Goal: Transaction & Acquisition: Purchase product/service

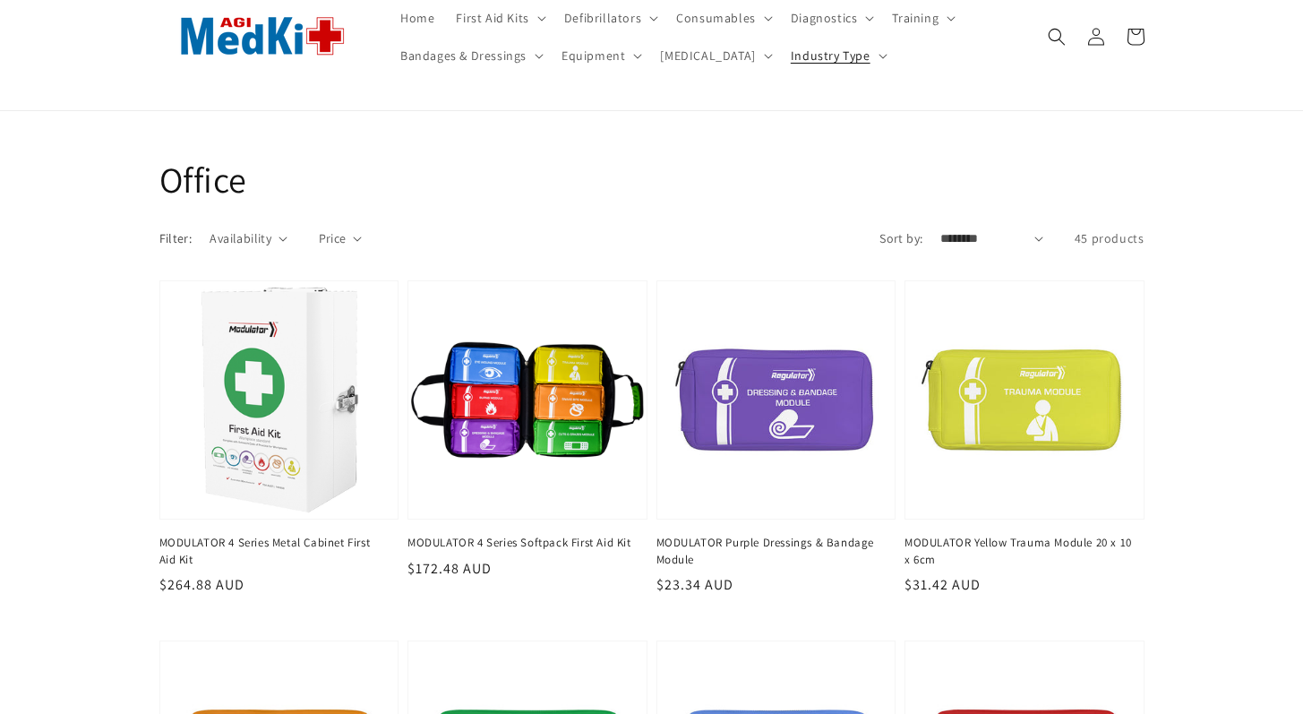
scroll to position [119, 0]
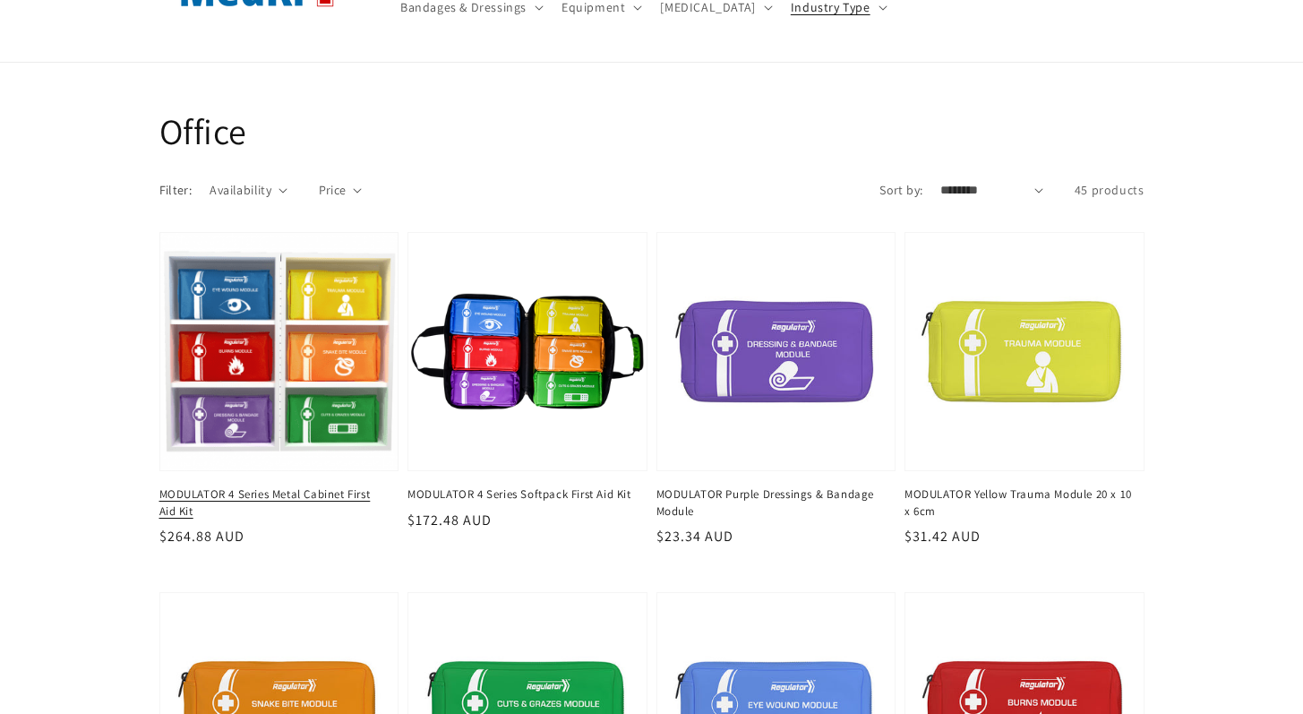
click at [265, 486] on link "MODULATOR 4 Series Metal Cabinet First Aid Kit" at bounding box center [273, 502] width 229 height 32
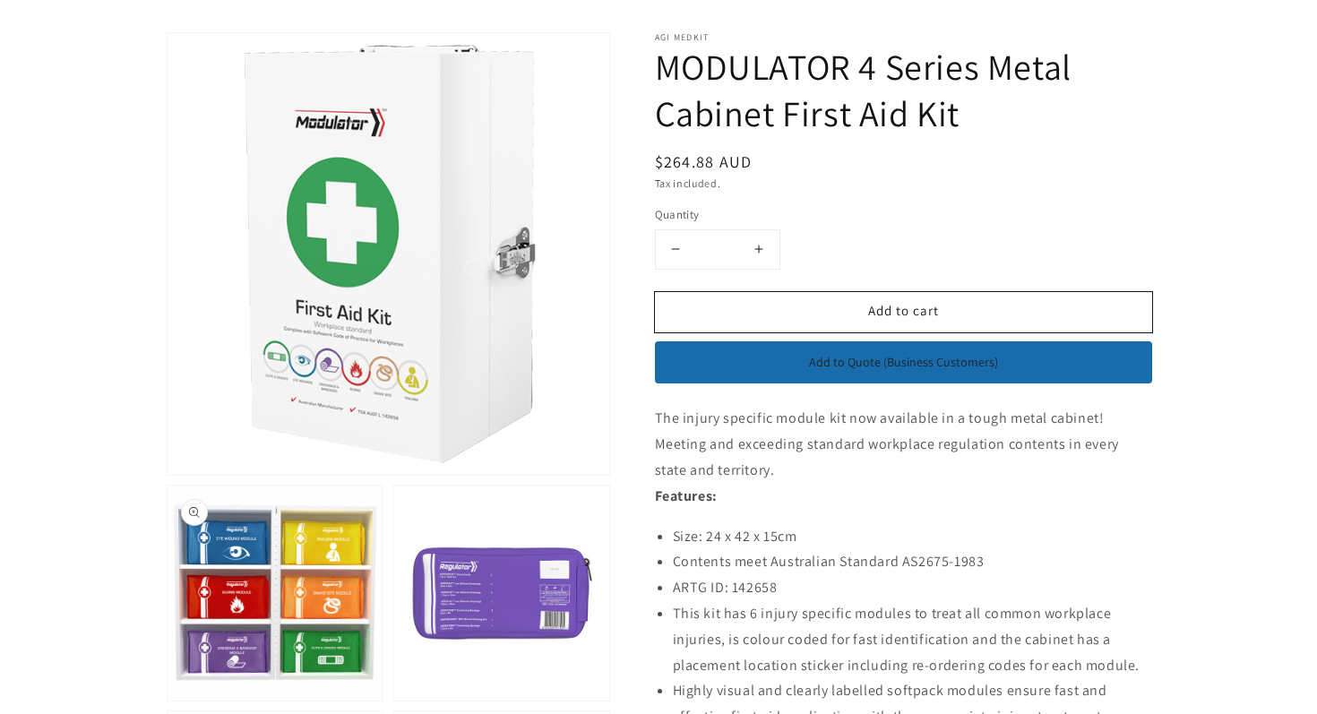
scroll to position [195, 0]
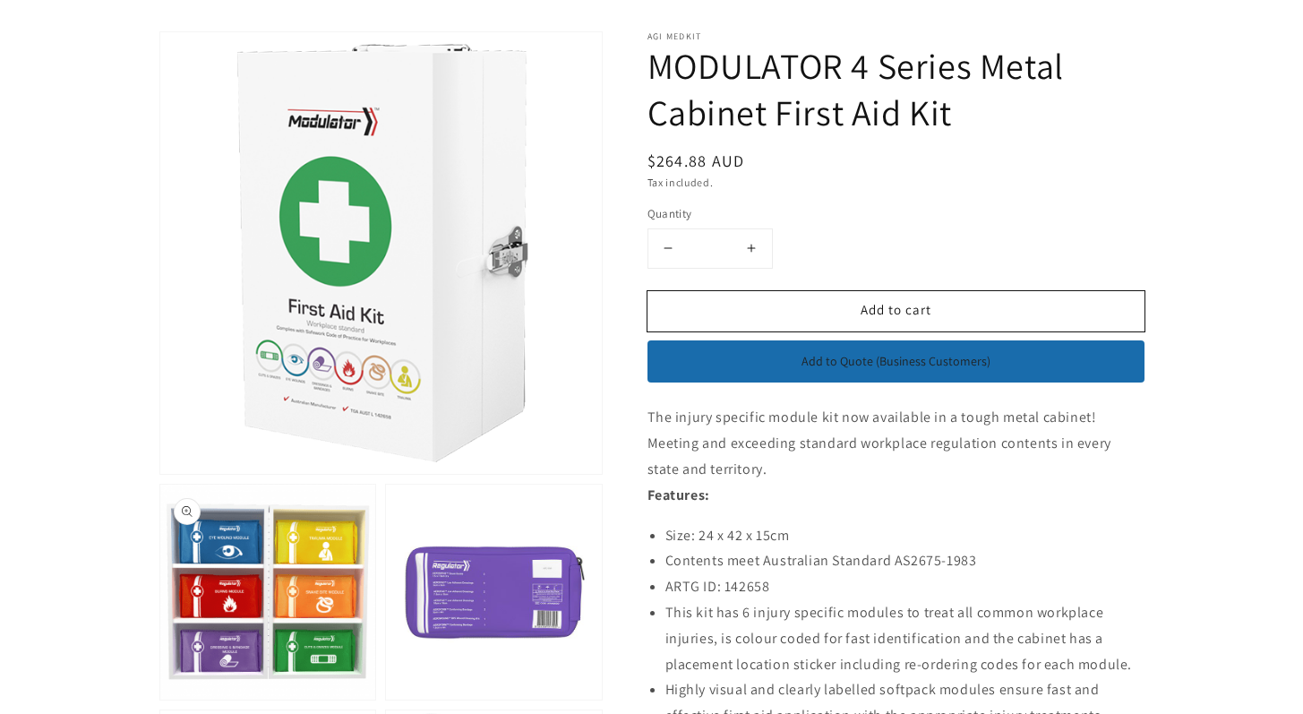
click at [160, 700] on button "Open media 2 in modal" at bounding box center [160, 700] width 0 height 0
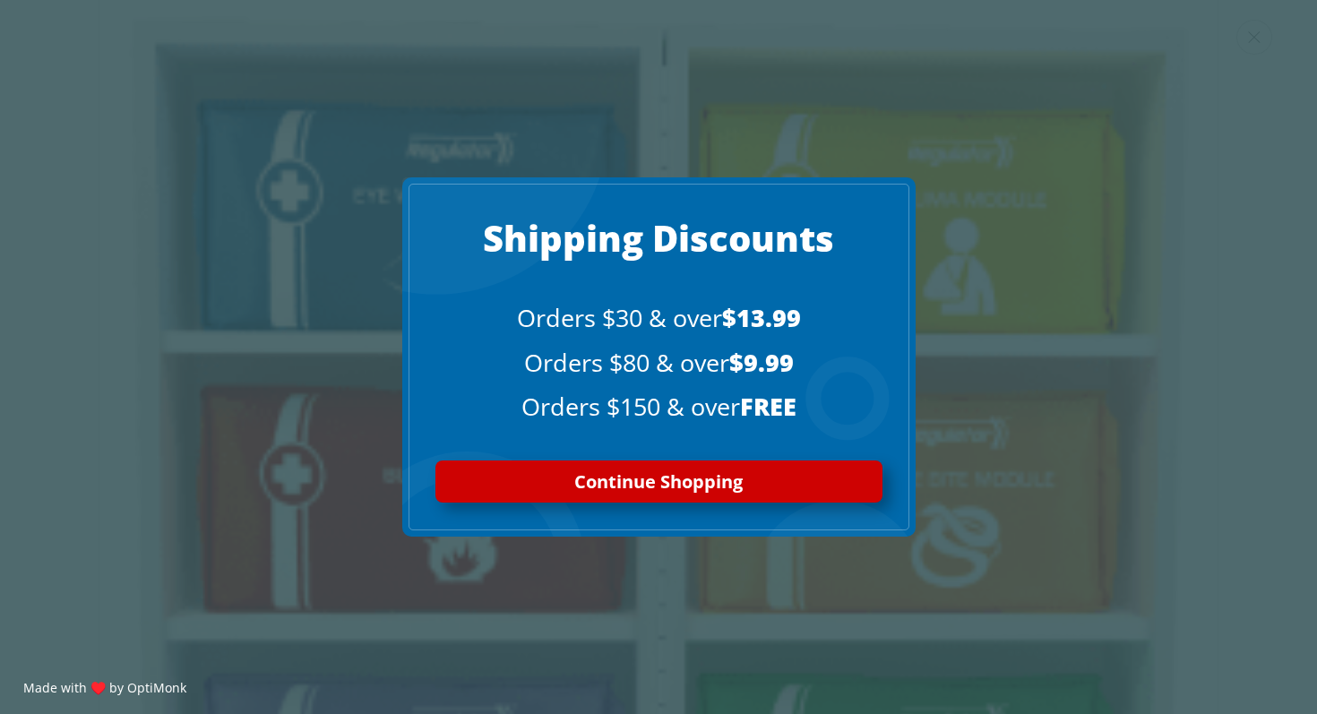
scroll to position [1281, 0]
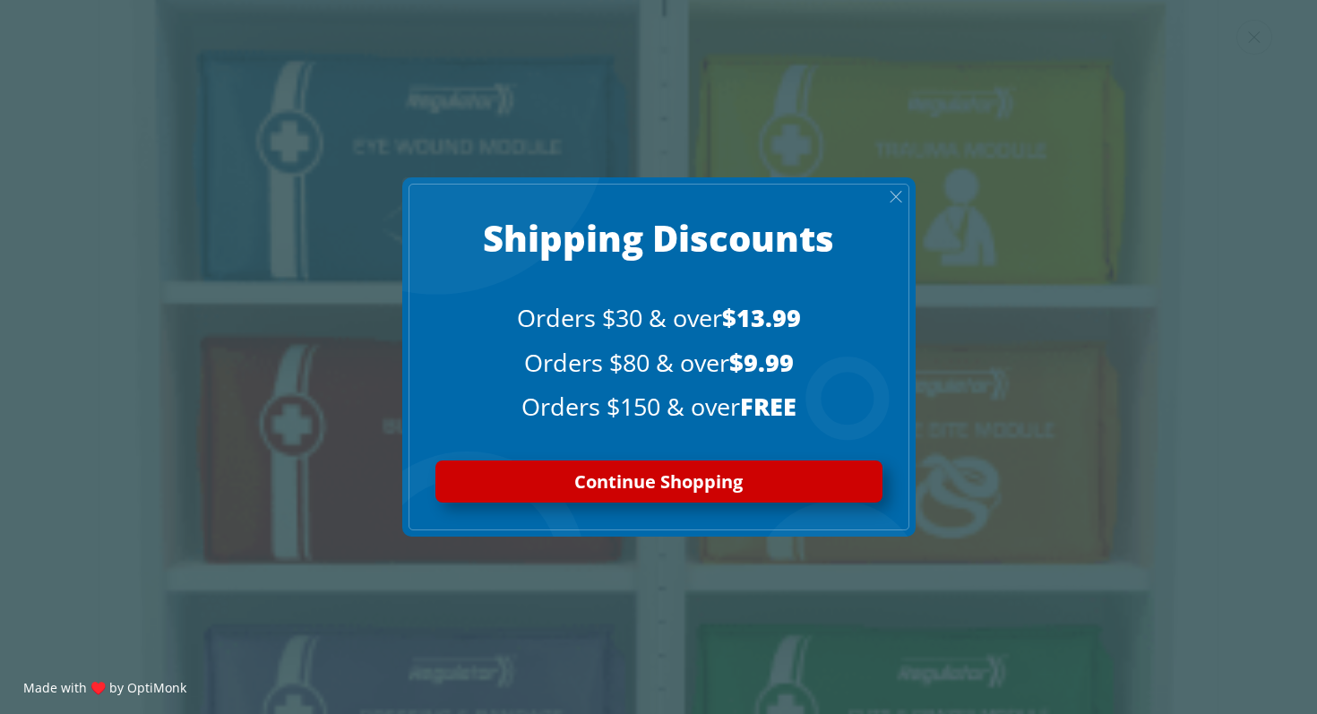
click at [894, 188] on span "X" at bounding box center [895, 196] width 14 height 21
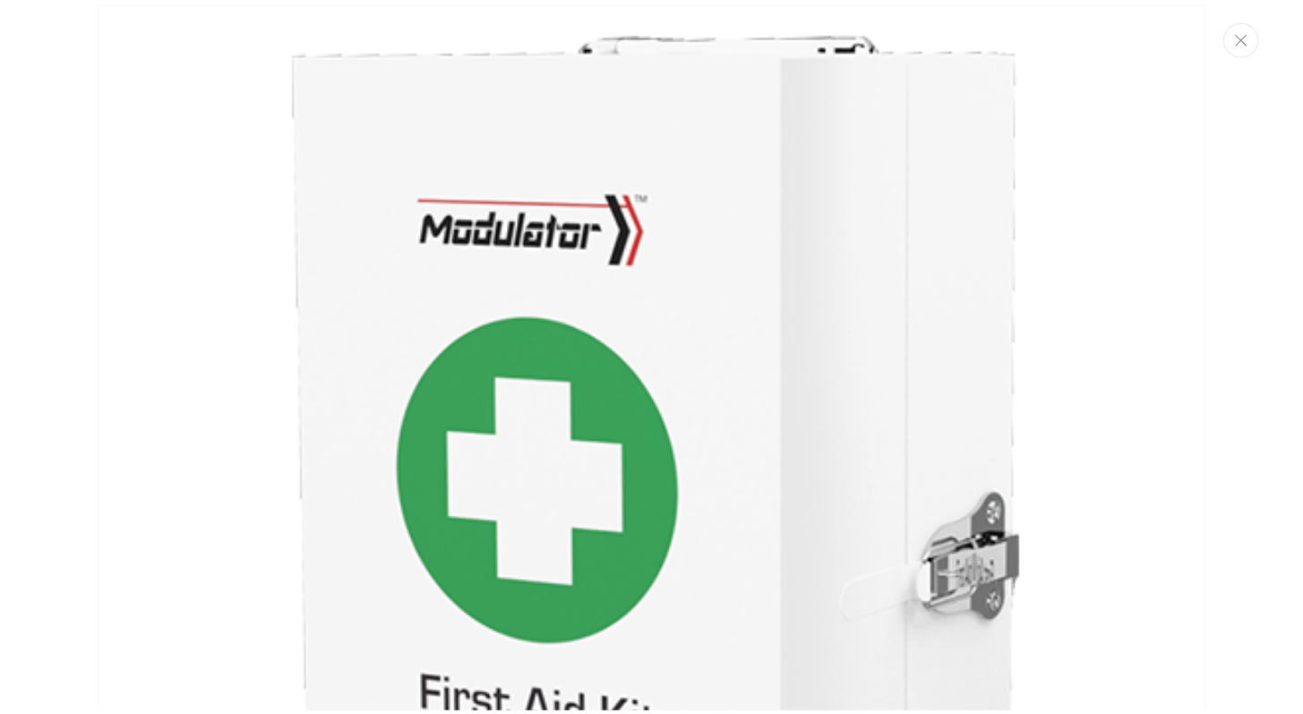
scroll to position [0, 0]
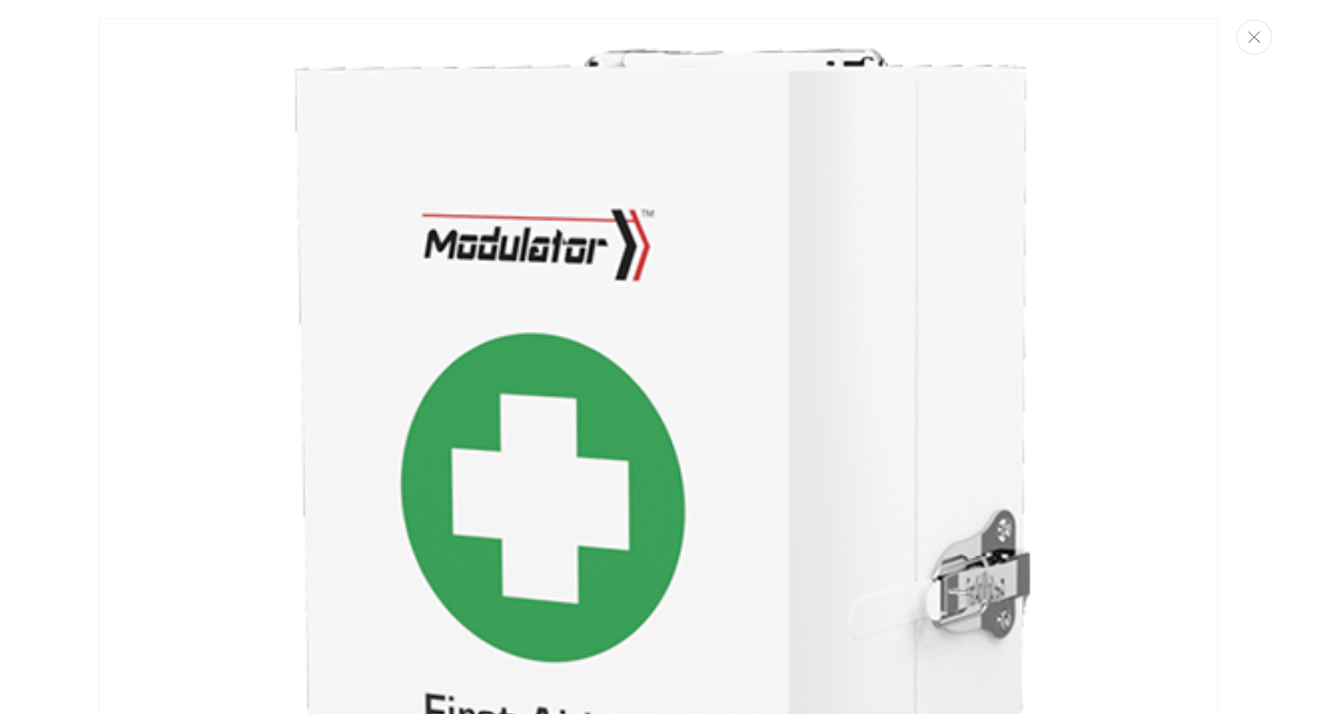
click at [1257, 49] on button "Close" at bounding box center [1254, 37] width 36 height 35
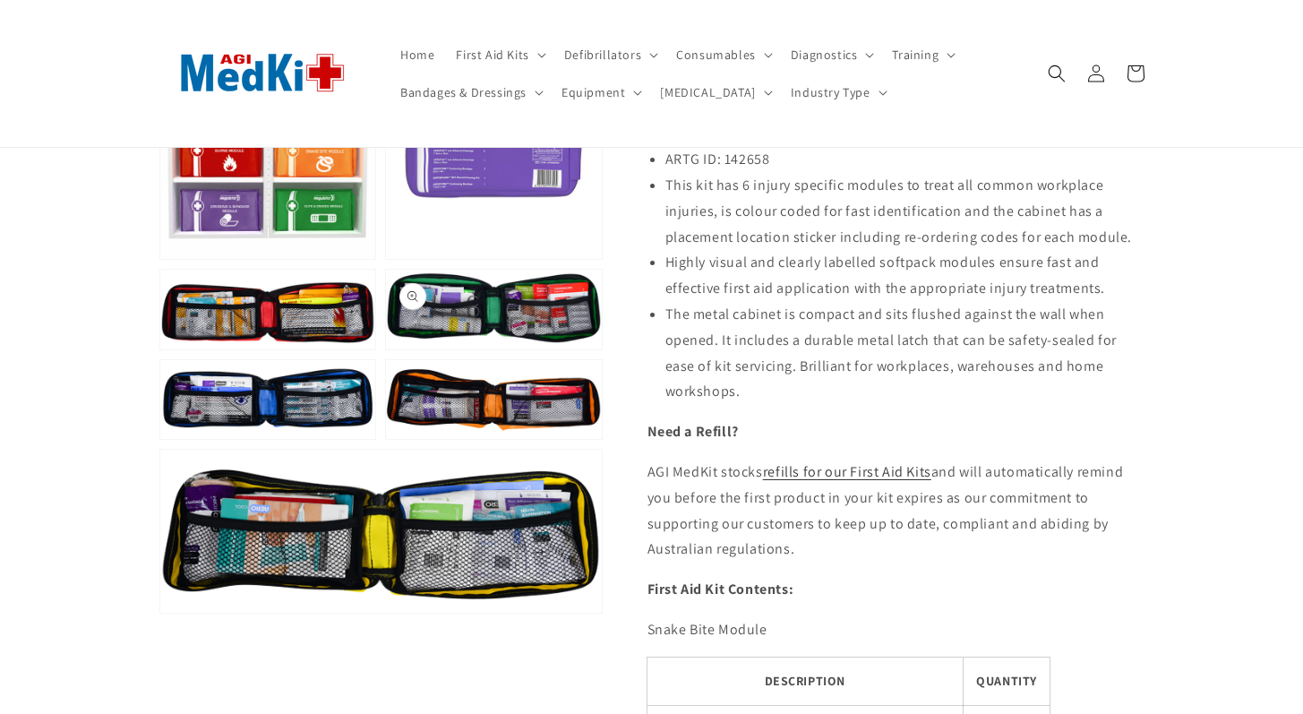
scroll to position [634, 0]
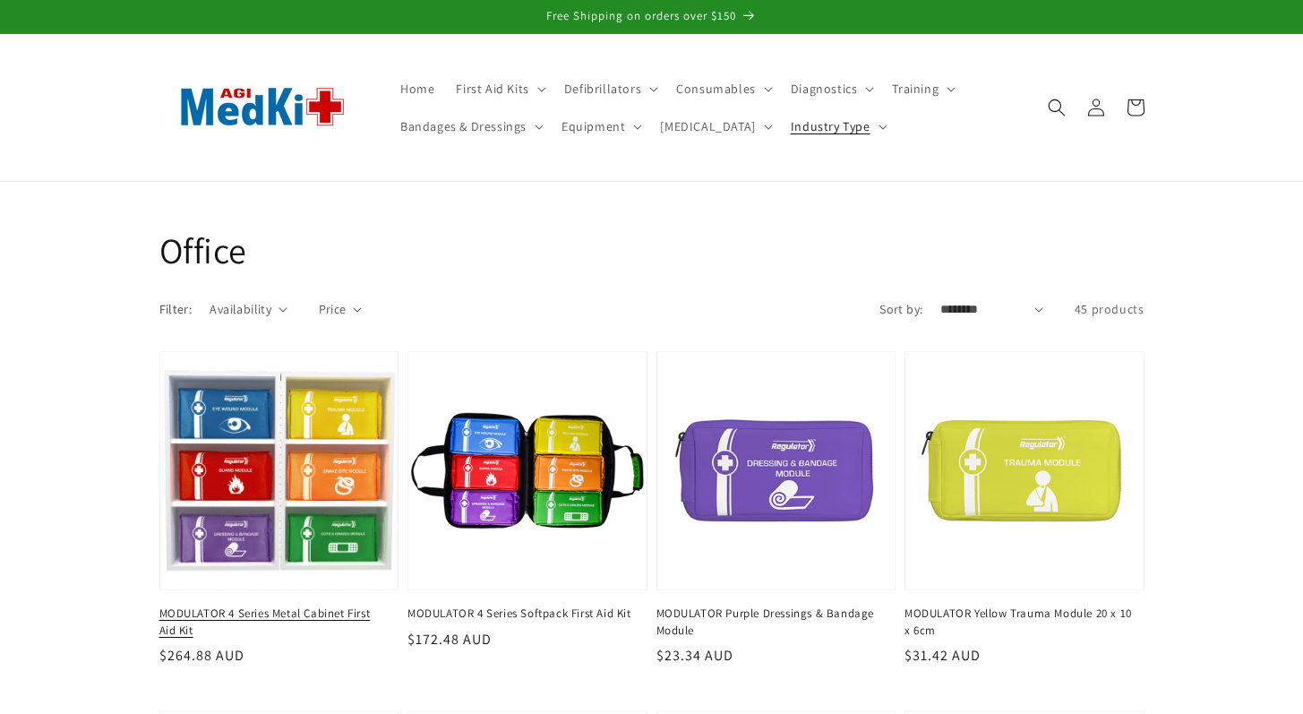
click at [293, 605] on link "MODULATOR 4 Series Metal Cabinet First Aid Kit" at bounding box center [273, 621] width 229 height 32
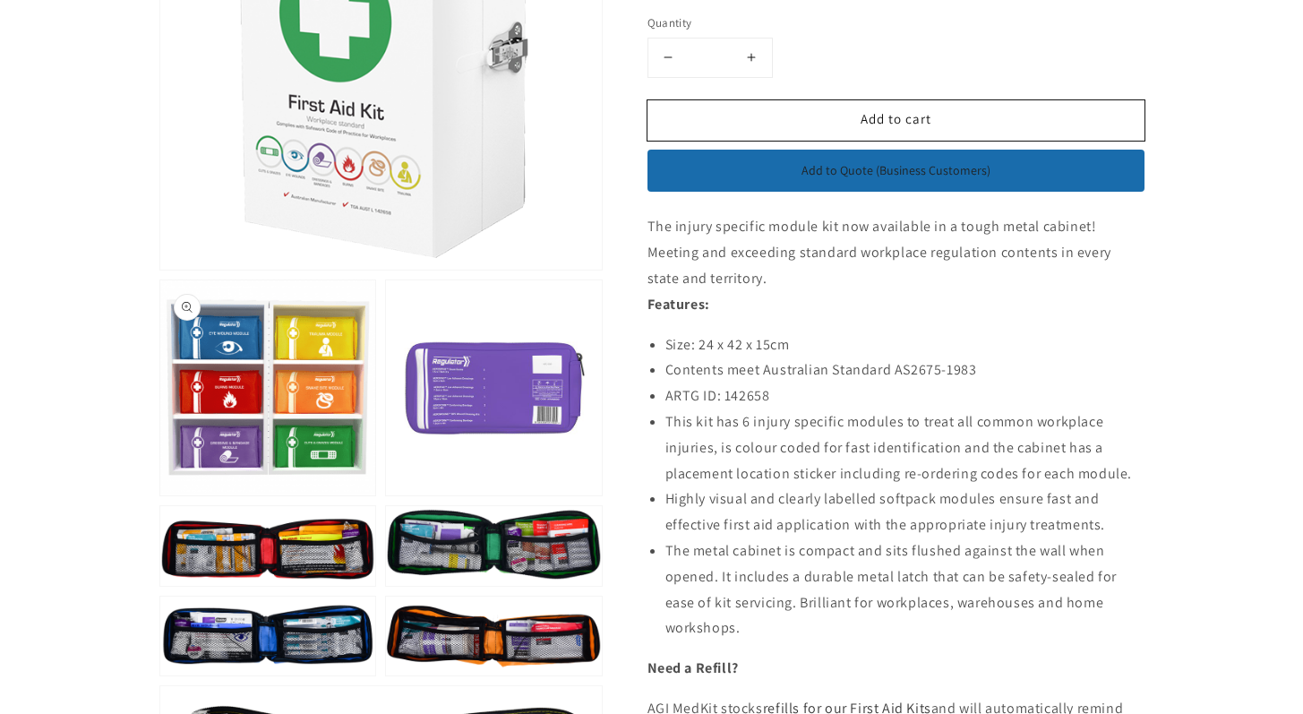
scroll to position [631, 0]
